Goal: Check status: Check status

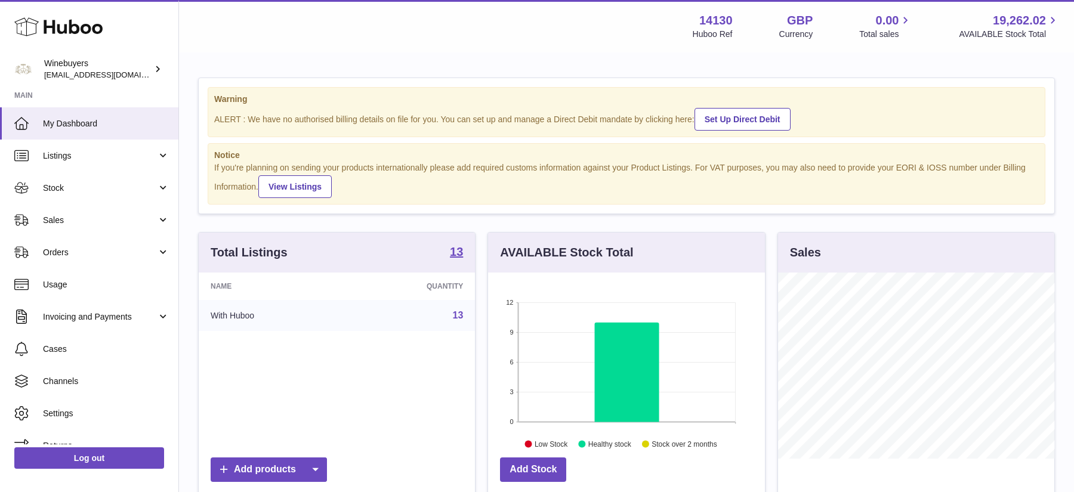
scroll to position [186, 276]
click at [93, 251] on span "Orders" at bounding box center [100, 252] width 114 height 11
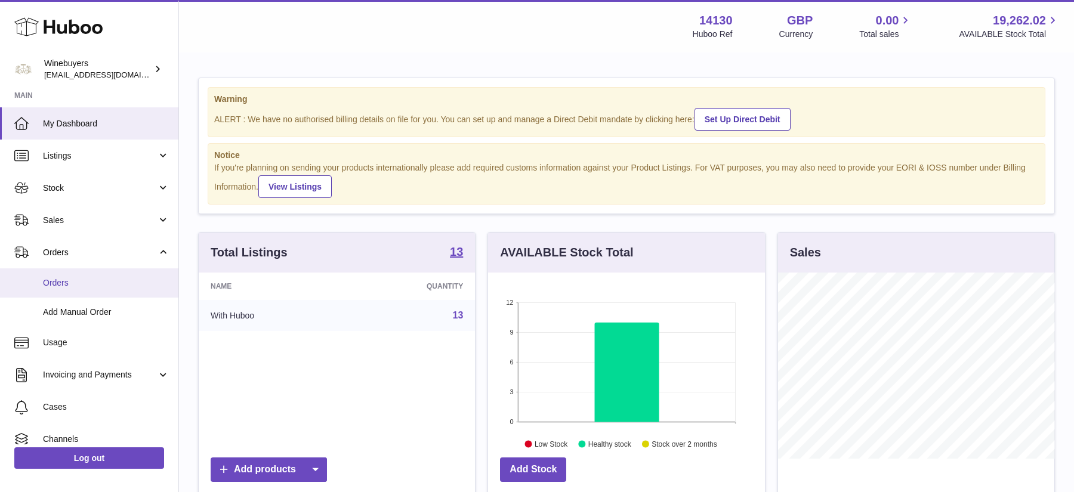
click at [84, 288] on span "Orders" at bounding box center [106, 282] width 126 height 11
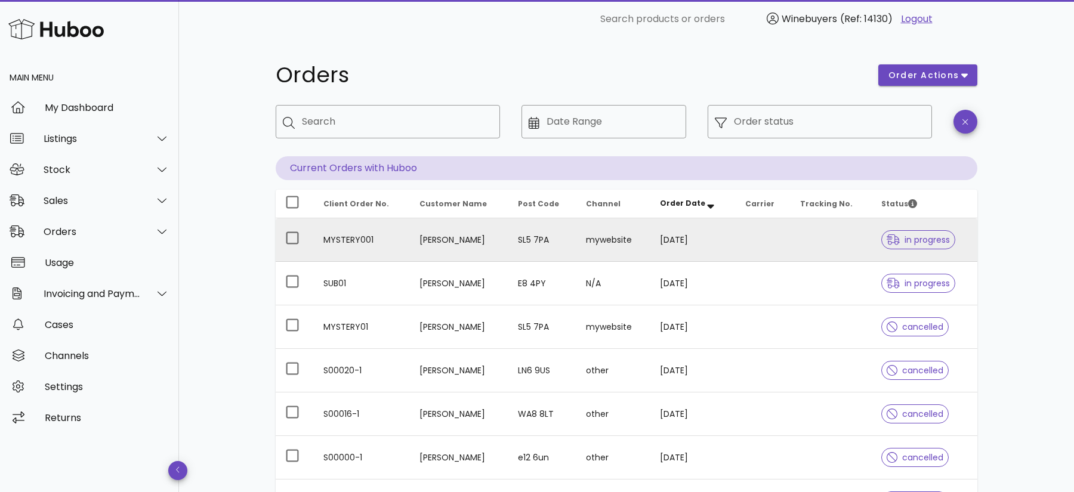
click at [512, 239] on td "SL5 7PA" at bounding box center [542, 240] width 69 height 44
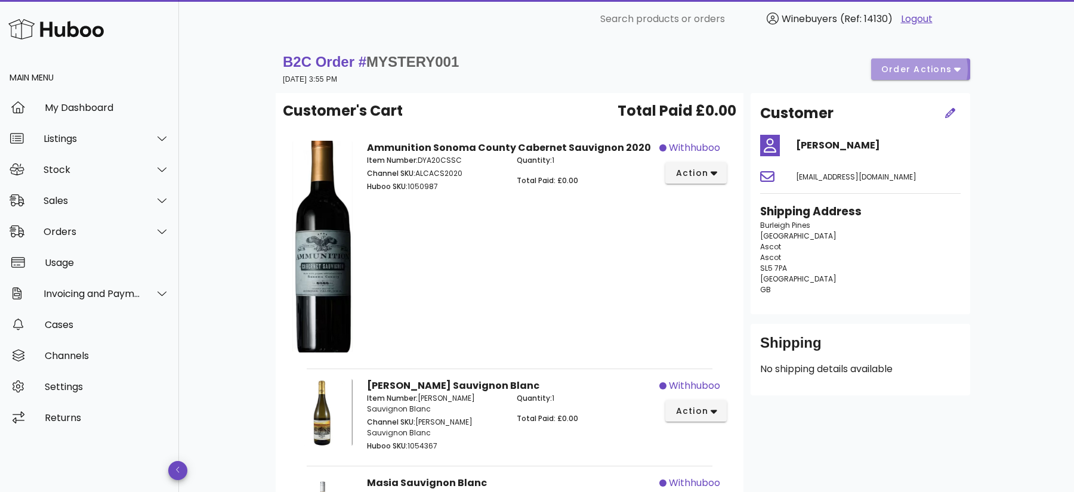
click at [923, 64] on span "order actions" at bounding box center [916, 69] width 72 height 13
click at [662, 83] on div "B2C Order # MYSTERY001 [DATE] 3:55 PM order actions" at bounding box center [626, 68] width 687 height 33
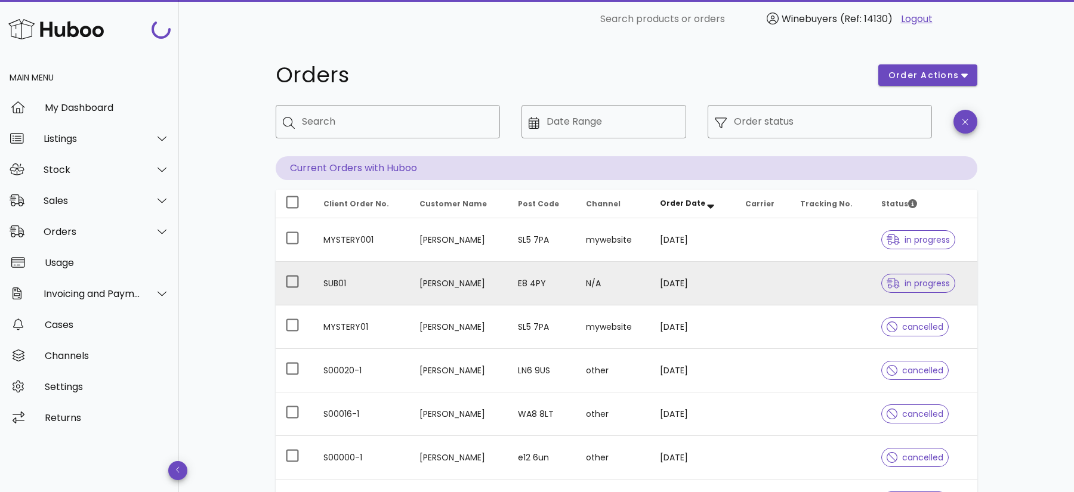
click at [483, 287] on td "[PERSON_NAME]" at bounding box center [459, 284] width 98 height 44
